Goal: Share content

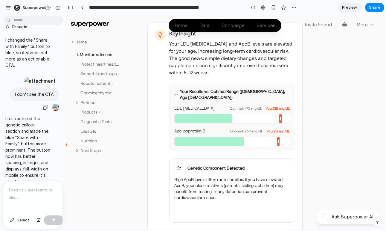
scroll to position [691, 0]
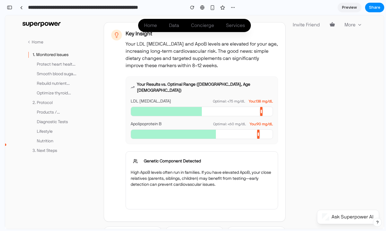
click at [199, 193] on button "Share with Family" at bounding box center [202, 198] width 142 height 12
click at [139, 84] on p "Your Results vs. Optimal Range ([DEMOGRAPHIC_DATA], Age [DEMOGRAPHIC_DATA])" at bounding box center [205, 87] width 136 height 12
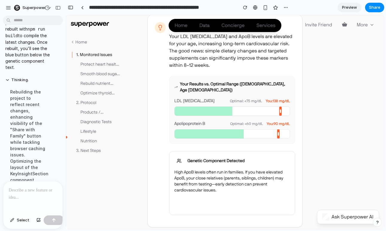
scroll to position [1120, 0]
